Goal: Information Seeking & Learning: Compare options

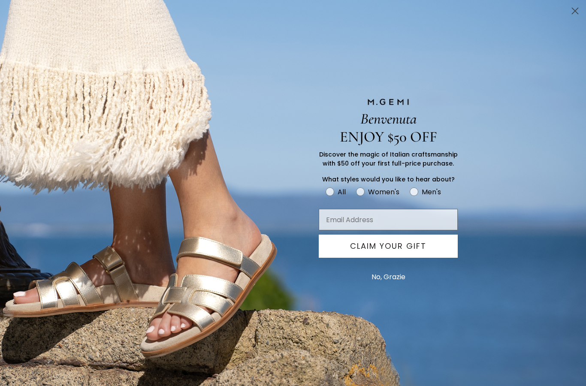
click at [397, 280] on button "No, Grazie" at bounding box center [388, 276] width 42 height 21
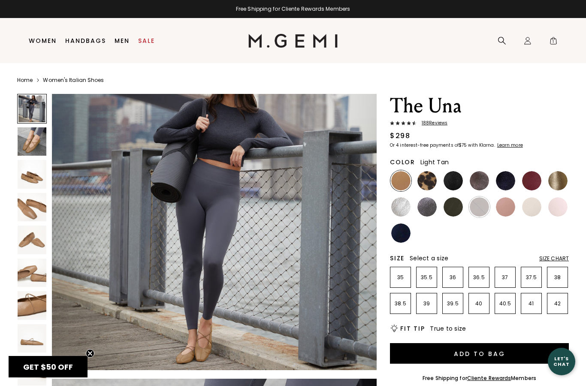
scroll to position [32, 0]
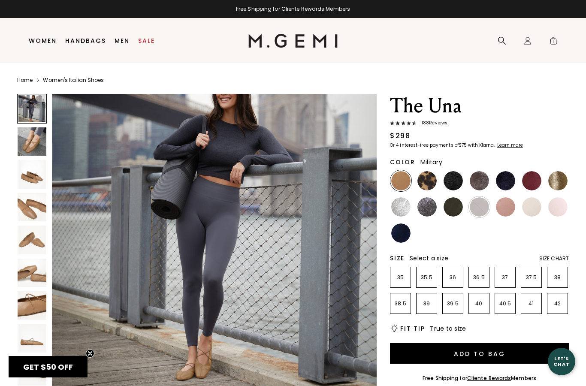
click at [454, 211] on img at bounding box center [452, 206] width 19 height 19
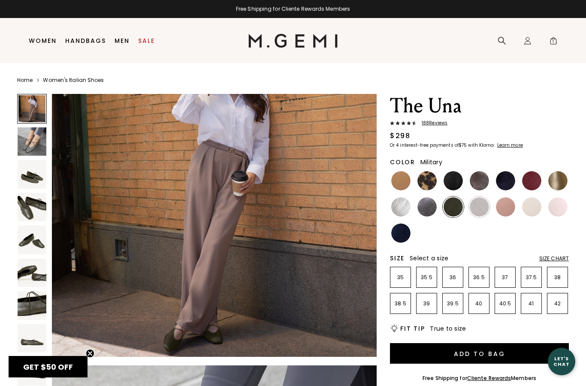
scroll to position [62, 0]
click at [404, 238] on img at bounding box center [400, 232] width 19 height 19
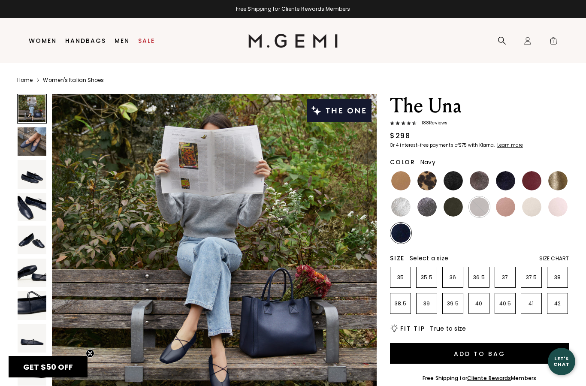
click at [456, 184] on img at bounding box center [452, 180] width 19 height 19
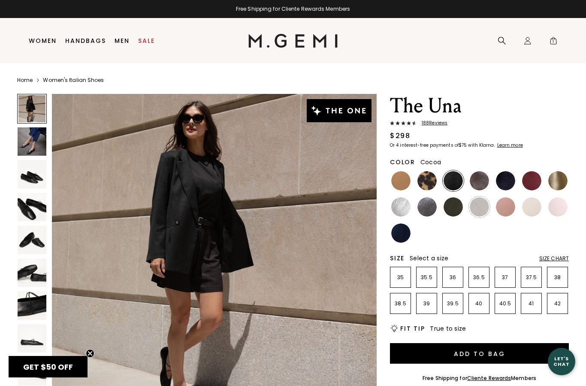
click at [479, 182] on img at bounding box center [479, 180] width 19 height 19
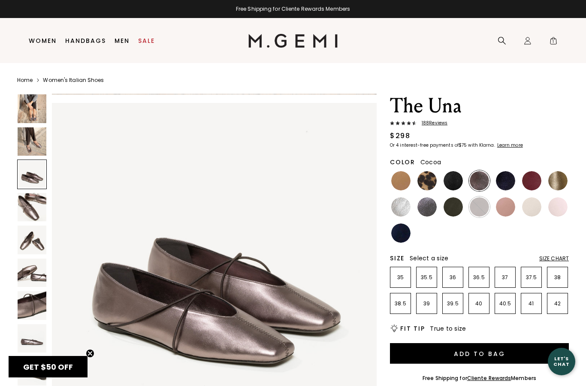
scroll to position [659, 0]
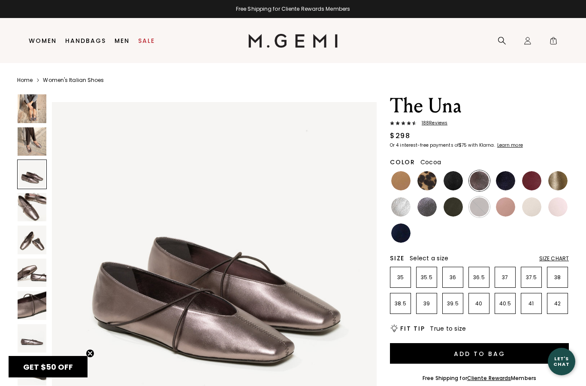
click at [37, 109] on img at bounding box center [32, 108] width 29 height 29
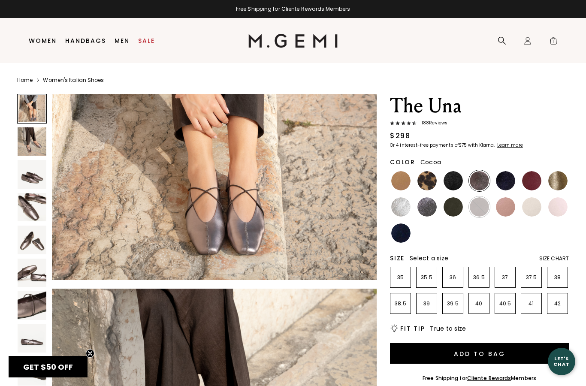
scroll to position [0, 0]
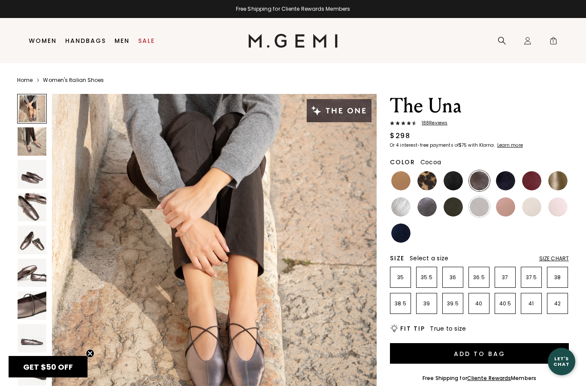
click at [461, 201] on div at bounding box center [453, 206] width 21 height 21
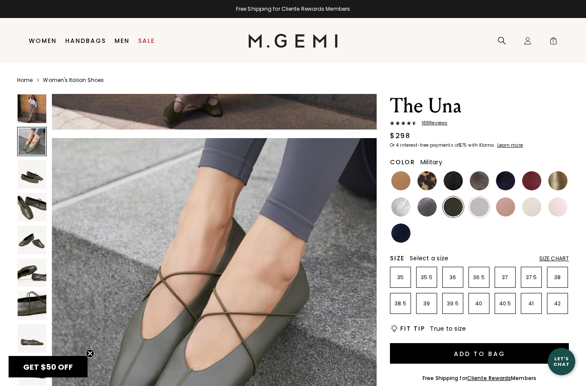
scroll to position [289, 0]
click at [534, 180] on img at bounding box center [531, 180] width 19 height 19
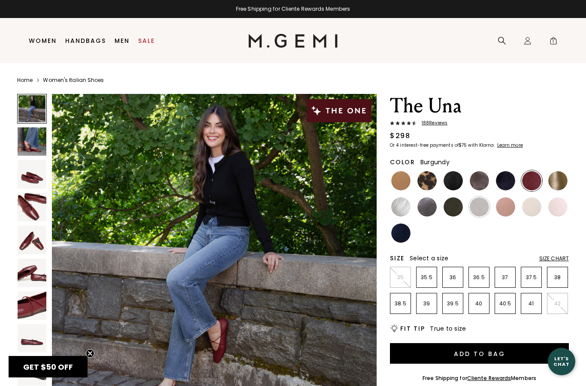
click at [453, 183] on img at bounding box center [452, 180] width 19 height 19
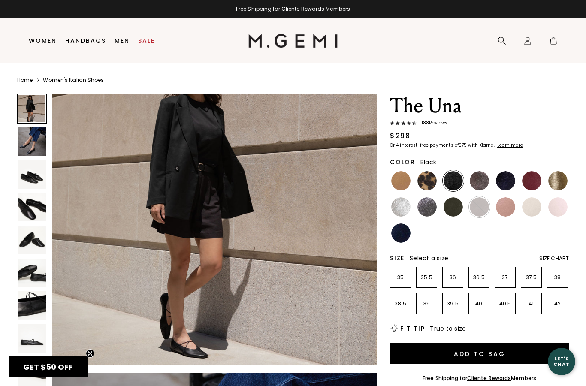
scroll to position [55, 0]
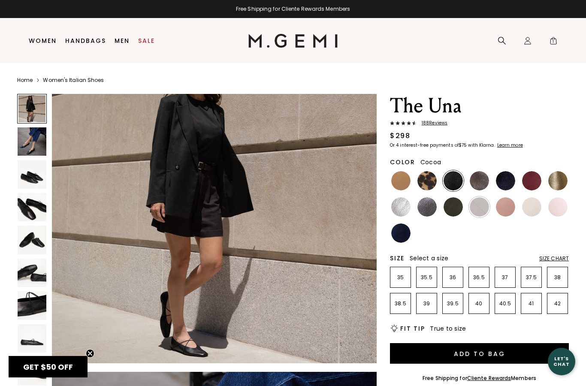
click at [478, 183] on img at bounding box center [479, 180] width 19 height 19
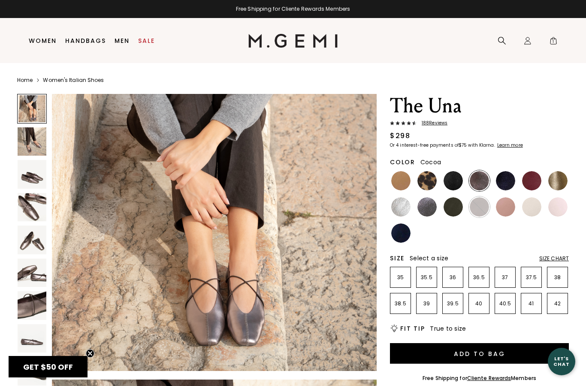
scroll to position [47, 0]
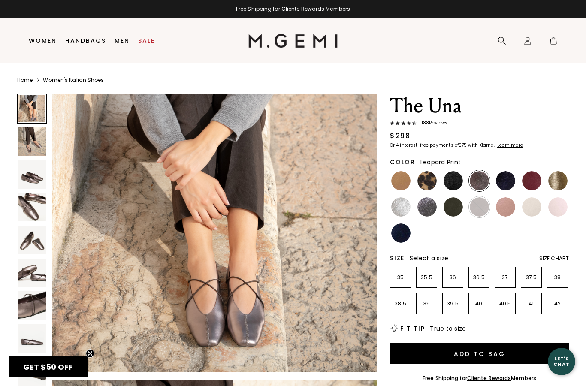
click at [428, 186] on img at bounding box center [426, 180] width 19 height 19
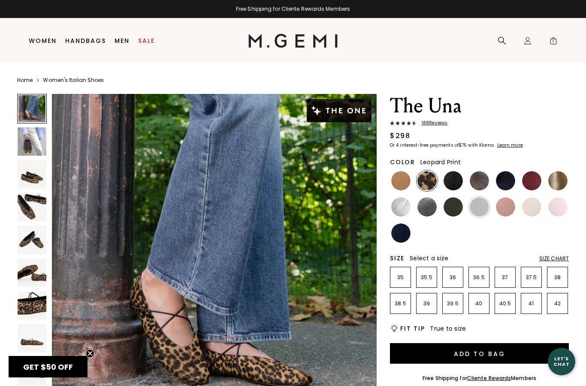
click at [400, 181] on img at bounding box center [400, 180] width 19 height 19
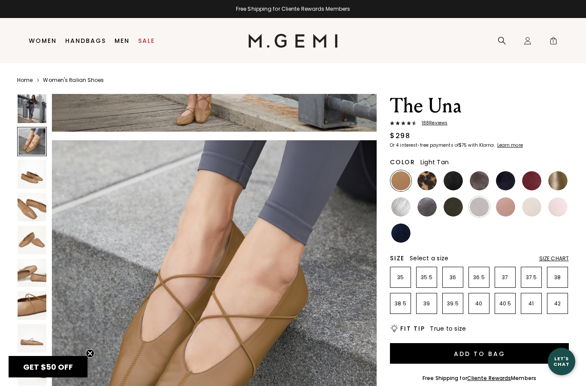
scroll to position [286, 0]
click at [509, 206] on img at bounding box center [505, 206] width 19 height 19
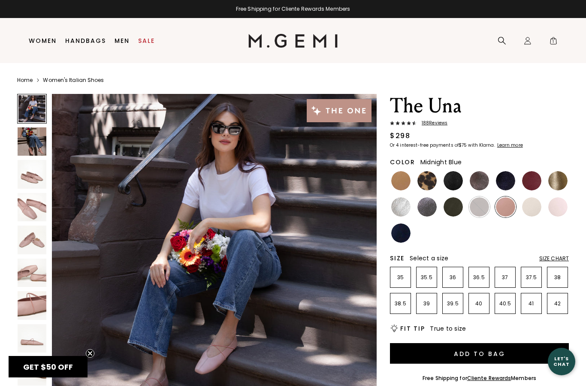
click at [506, 185] on img at bounding box center [505, 180] width 19 height 19
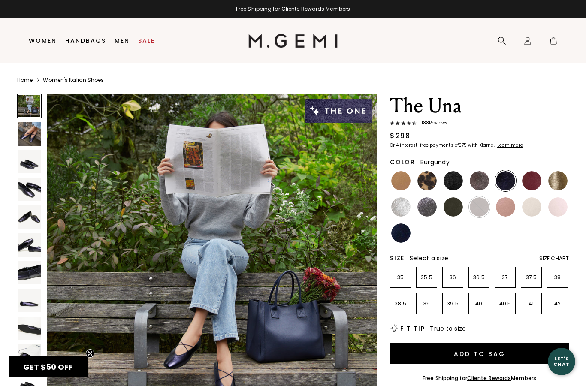
click at [532, 183] on img at bounding box center [531, 180] width 19 height 19
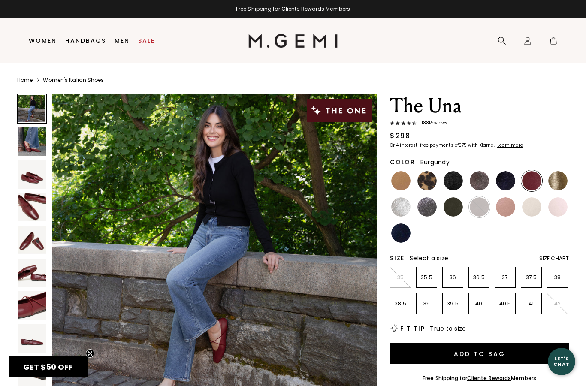
click at [556, 182] on img at bounding box center [557, 180] width 19 height 19
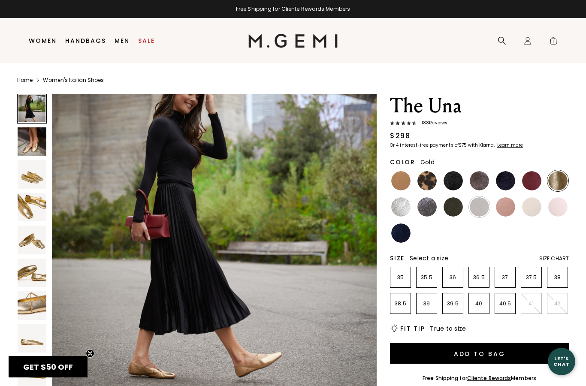
scroll to position [27, 0]
click at [397, 211] on img at bounding box center [400, 206] width 19 height 19
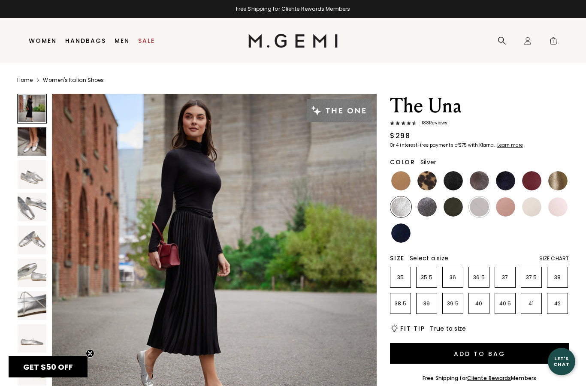
click at [426, 209] on img at bounding box center [426, 206] width 19 height 19
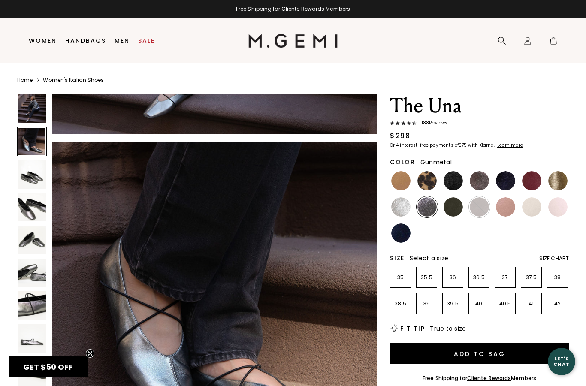
scroll to position [285, 0]
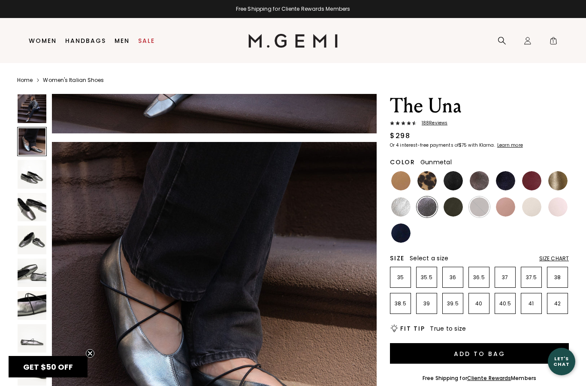
click at [455, 209] on img at bounding box center [452, 206] width 19 height 19
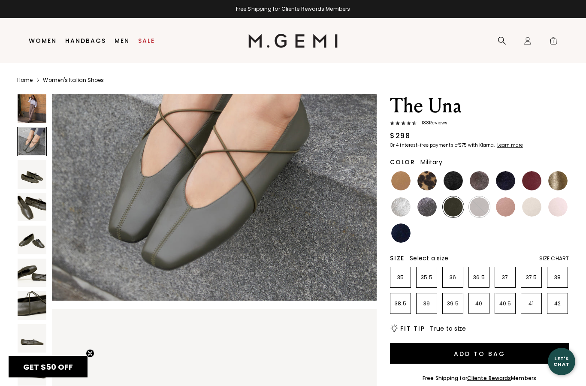
scroll to position [452, 0]
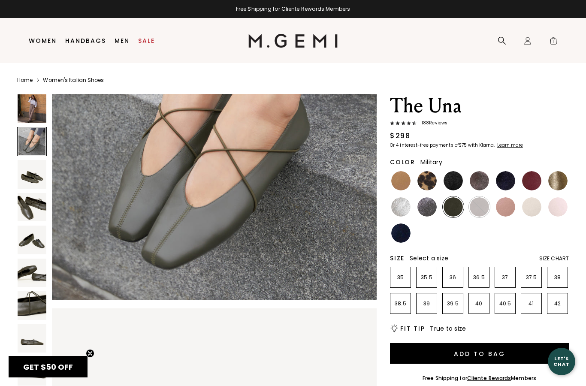
click at [509, 209] on img at bounding box center [505, 206] width 19 height 19
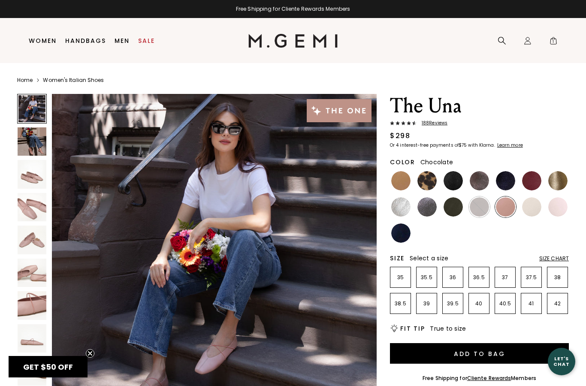
click at [479, 215] on img at bounding box center [479, 206] width 19 height 19
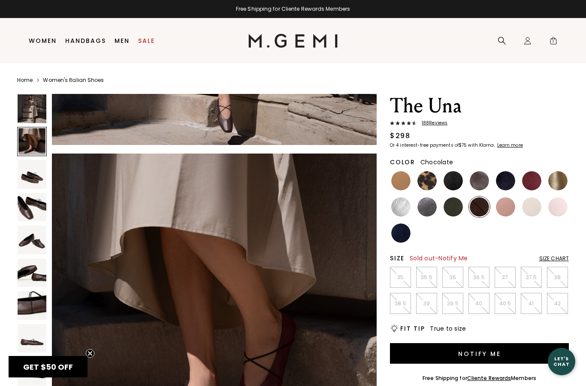
scroll to position [273, 0]
click at [479, 185] on img at bounding box center [479, 180] width 19 height 19
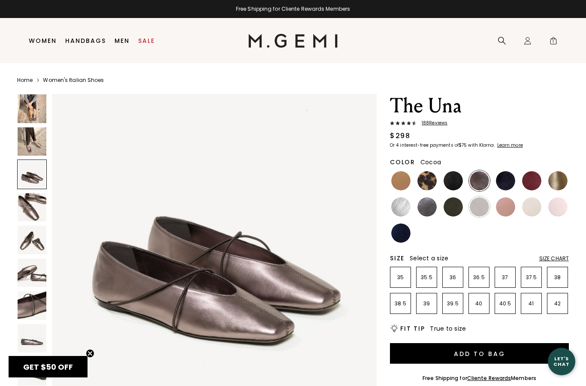
scroll to position [680, 0]
click at [402, 183] on img at bounding box center [400, 180] width 19 height 19
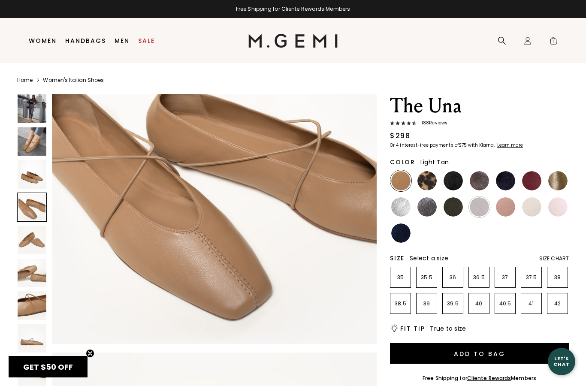
scroll to position [1076, 0]
click at [456, 207] on img at bounding box center [452, 206] width 19 height 19
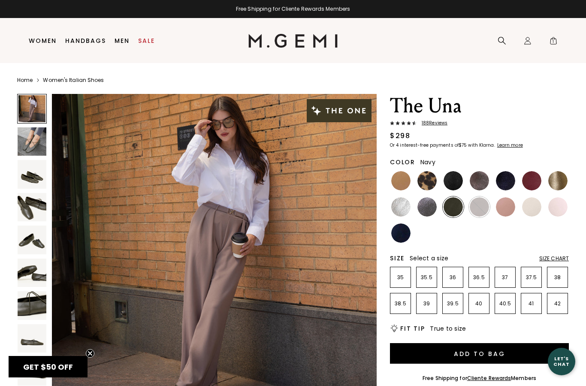
click at [399, 236] on img at bounding box center [400, 232] width 19 height 19
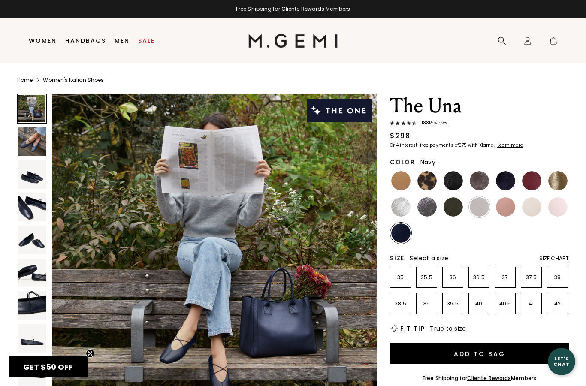
click at [456, 208] on img at bounding box center [452, 206] width 19 height 19
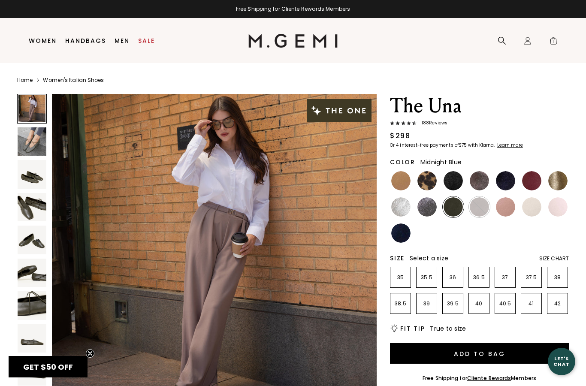
click at [508, 182] on img at bounding box center [505, 180] width 19 height 19
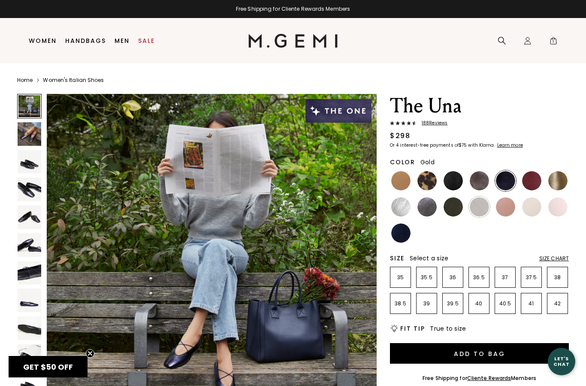
click at [560, 183] on img at bounding box center [557, 180] width 19 height 19
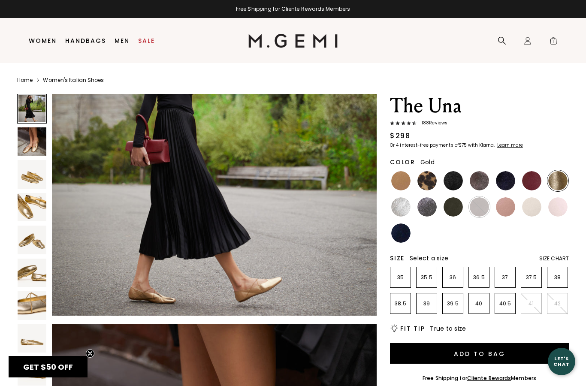
scroll to position [102, 0]
click at [455, 209] on img at bounding box center [452, 206] width 19 height 19
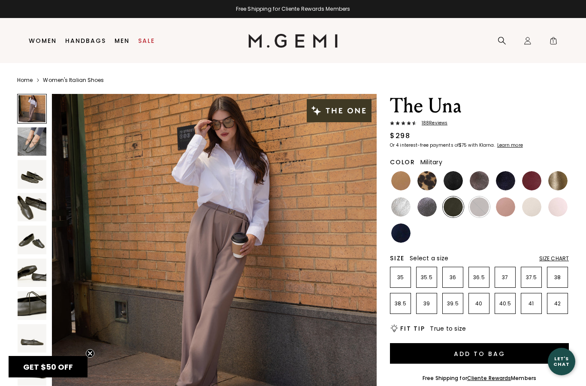
click at [483, 208] on img at bounding box center [479, 206] width 19 height 19
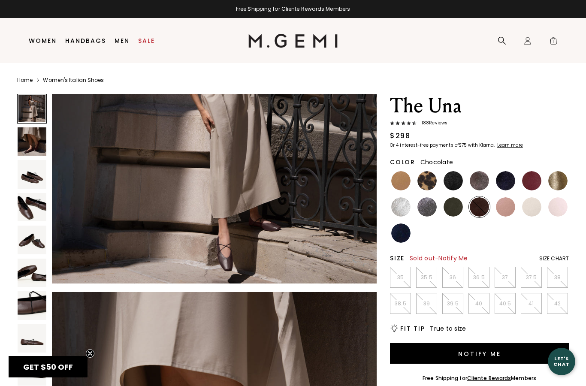
scroll to position [136, 0]
click at [430, 181] on img at bounding box center [426, 180] width 19 height 19
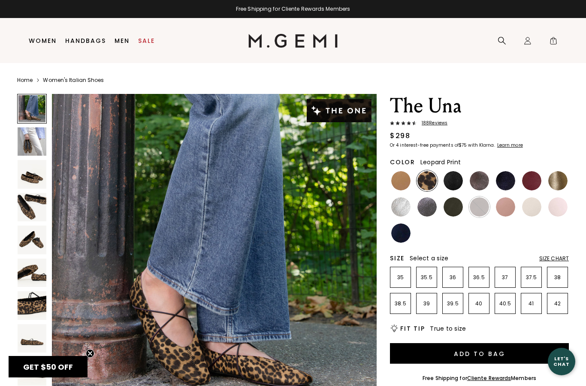
click at [405, 181] on img at bounding box center [400, 180] width 19 height 19
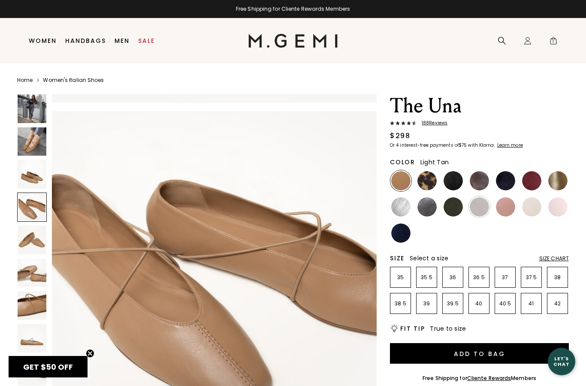
scroll to position [983, 0]
click at [560, 258] on div "Size Chart" at bounding box center [554, 258] width 30 height 7
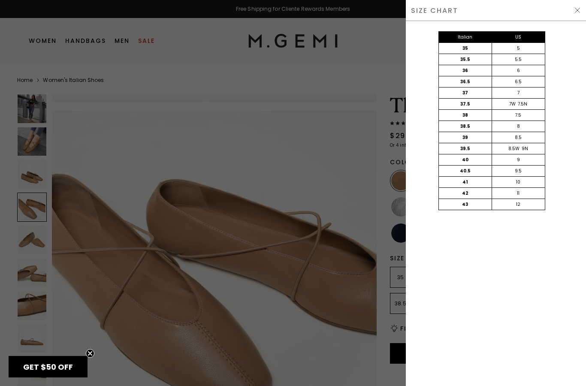
click at [343, 353] on div at bounding box center [293, 193] width 586 height 386
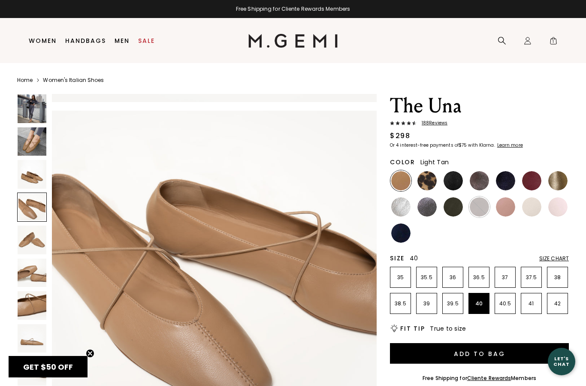
click at [482, 303] on p "40" at bounding box center [479, 303] width 20 height 7
click at [32, 107] on img at bounding box center [32, 108] width 29 height 29
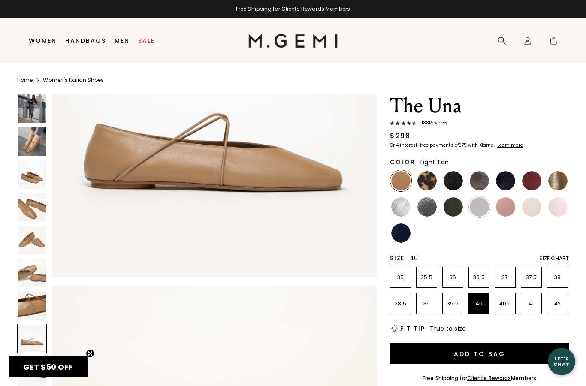
scroll to position [2476, 0]
click at [533, 206] on img at bounding box center [531, 206] width 19 height 19
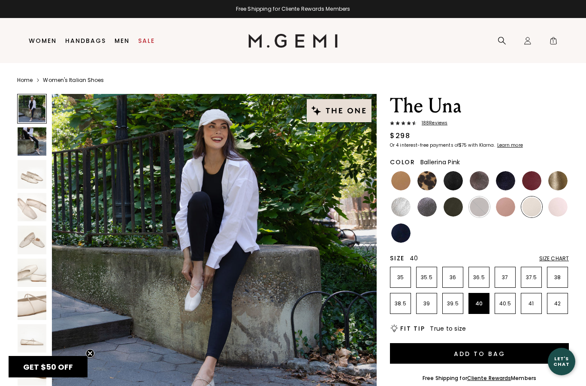
click at [563, 207] on img at bounding box center [557, 206] width 19 height 19
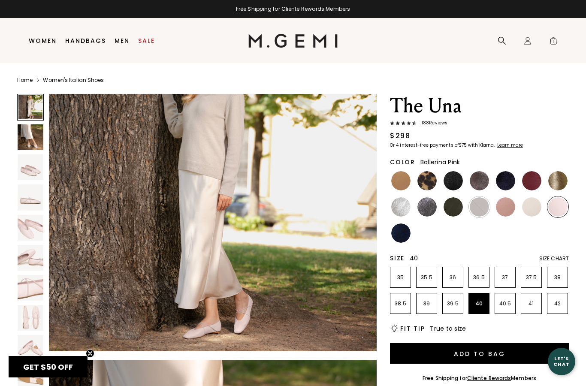
scroll to position [79, 0]
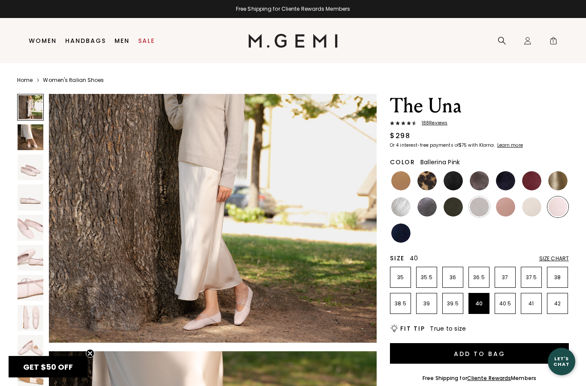
click at [401, 241] on img at bounding box center [400, 232] width 19 height 19
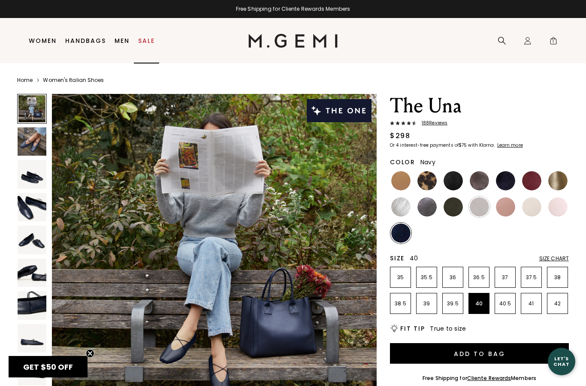
click at [152, 42] on link "Sale" at bounding box center [146, 40] width 17 height 7
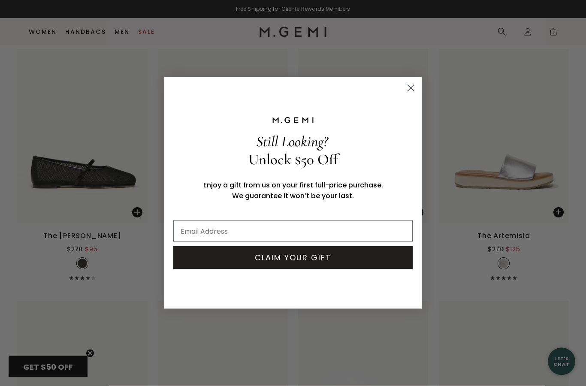
scroll to position [4599, 0]
click at [415, 95] on circle "Close dialog" at bounding box center [411, 88] width 14 height 14
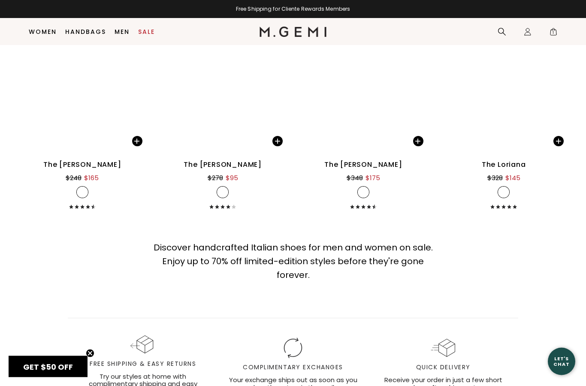
scroll to position [7938, 0]
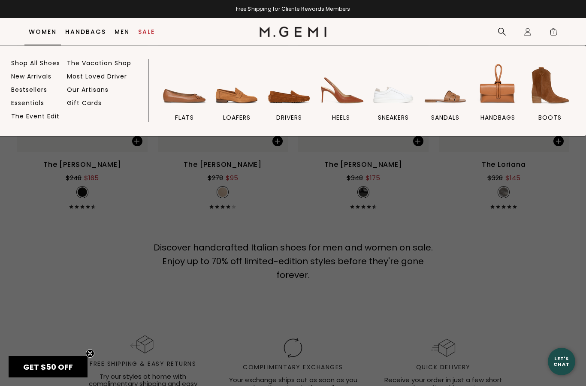
click at [39, 73] on link "New Arrivals" at bounding box center [31, 76] width 40 height 8
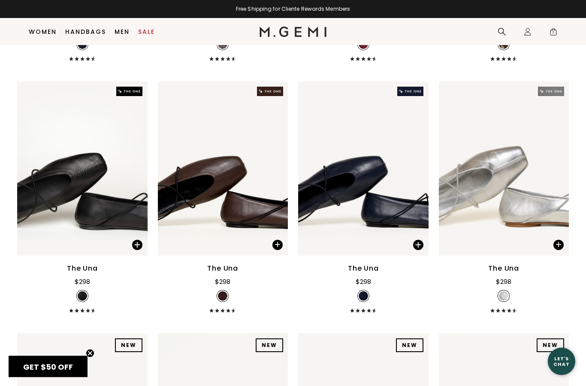
scroll to position [2575, 0]
click at [218, 274] on div "The Una" at bounding box center [222, 268] width 31 height 10
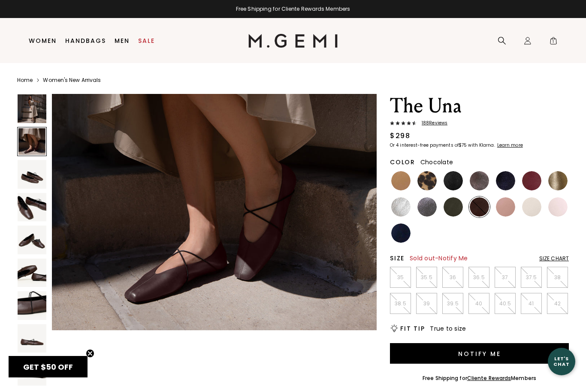
scroll to position [422, 0]
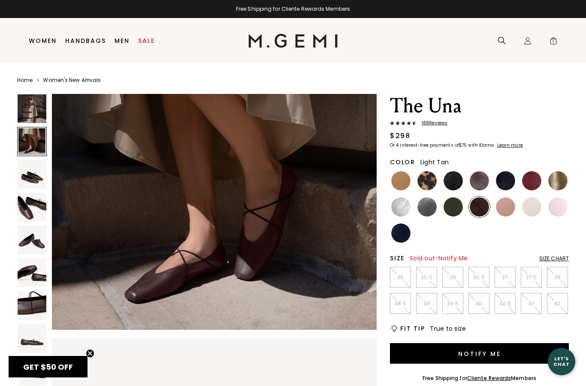
click at [399, 185] on img at bounding box center [400, 180] width 19 height 19
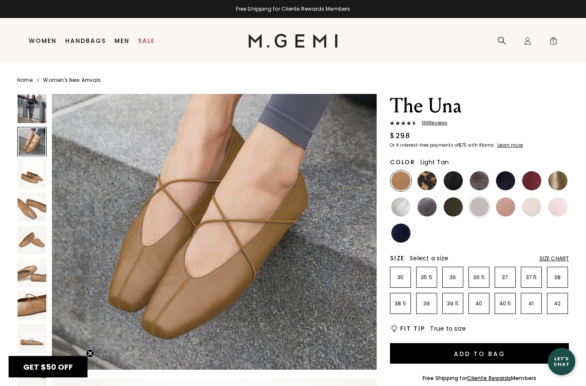
scroll to position [383, 0]
click at [39, 111] on img at bounding box center [32, 108] width 29 height 29
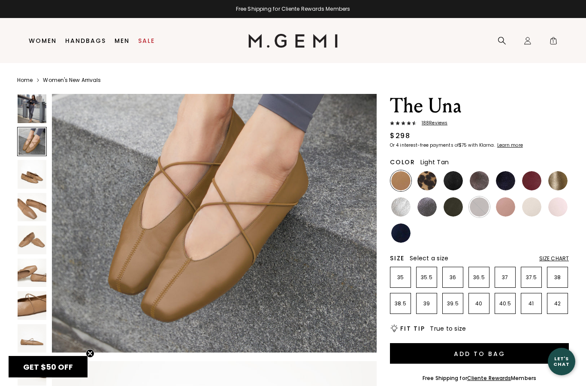
scroll to position [400, 0]
click at [478, 184] on img at bounding box center [479, 180] width 19 height 19
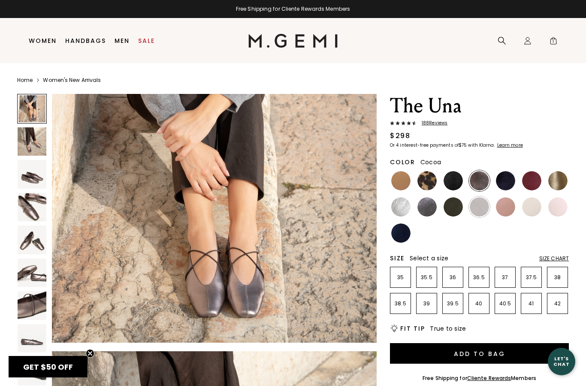
scroll to position [76, 0]
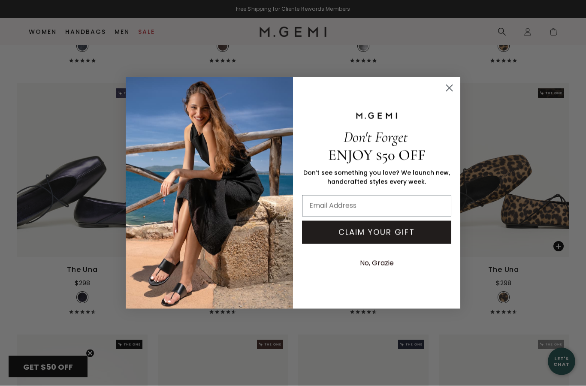
scroll to position [2322, 0]
click at [453, 95] on circle "Close dialog" at bounding box center [449, 88] width 14 height 14
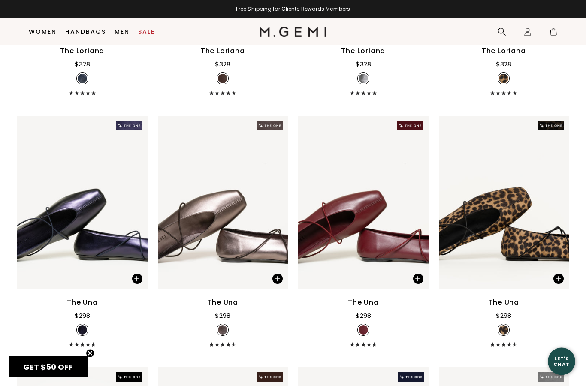
scroll to position [2290, 0]
